Goal: Information Seeking & Learning: Learn about a topic

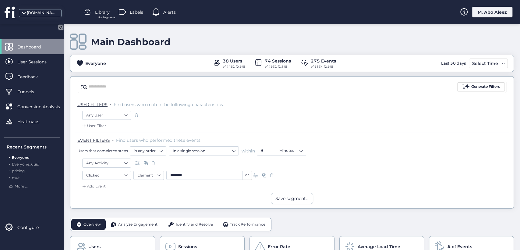
scroll to position [440, 0]
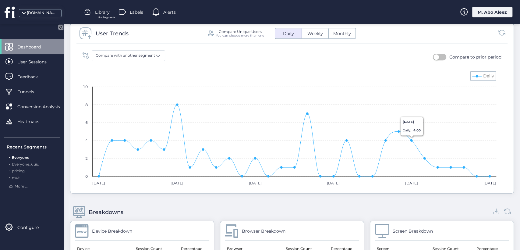
click at [435, 58] on button "button" at bounding box center [439, 57] width 13 height 7
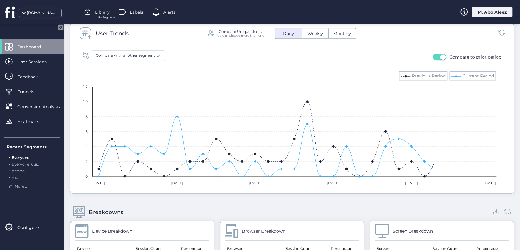
click at [435, 58] on button "button" at bounding box center [439, 57] width 13 height 7
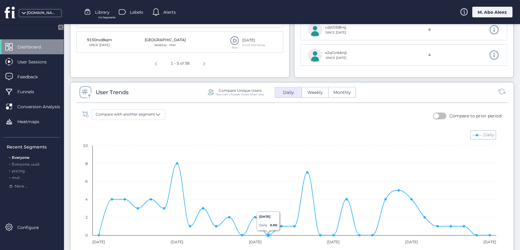
scroll to position [380, 0]
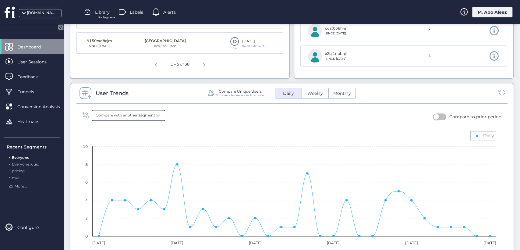
click at [127, 112] on span "Compare with another segment" at bounding box center [125, 115] width 59 height 6
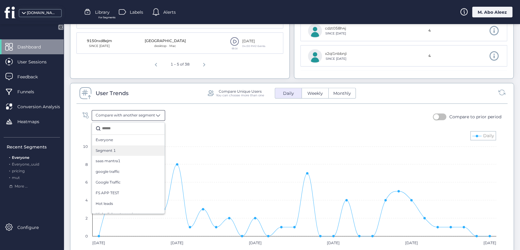
click at [118, 152] on div "Segment 1" at bounding box center [128, 151] width 65 height 6
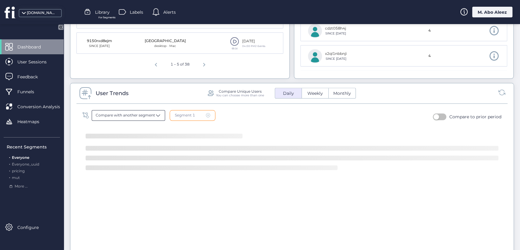
click at [133, 117] on span "Compare with another segment" at bounding box center [125, 115] width 59 height 6
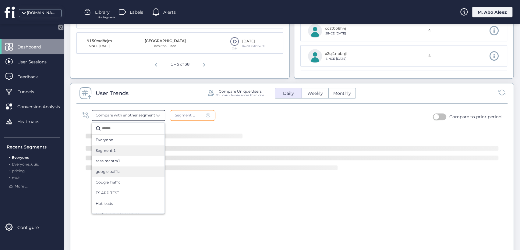
click at [129, 173] on div "google traffic" at bounding box center [128, 172] width 65 height 6
